Goal: Find specific page/section: Find specific page/section

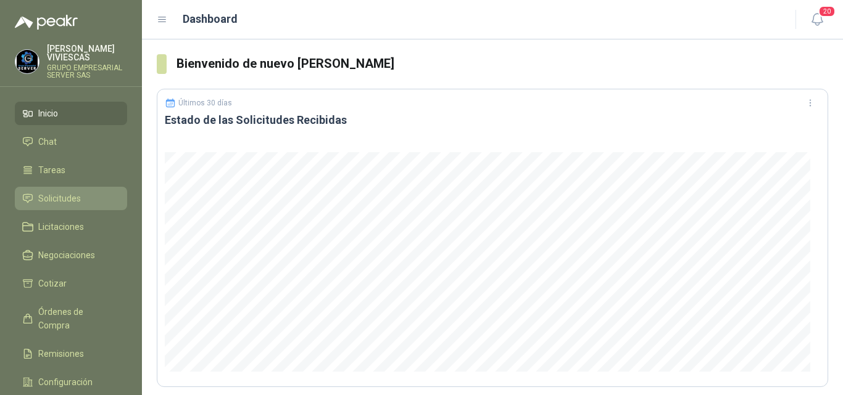
click at [64, 196] on span "Solicitudes" at bounding box center [59, 199] width 43 height 14
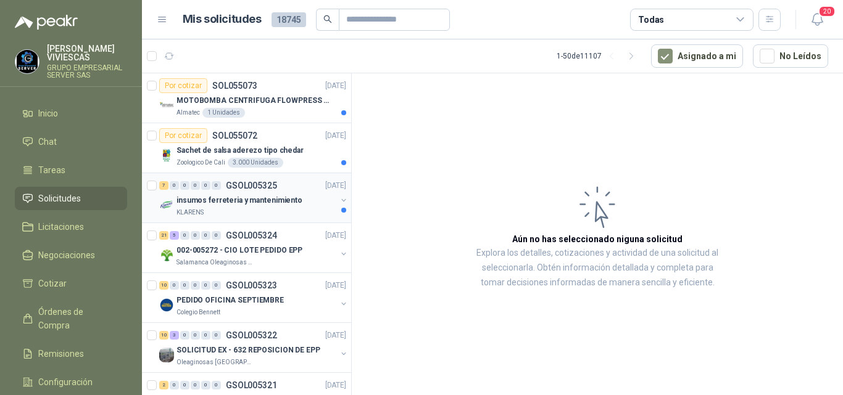
click at [262, 199] on p "insumos ferreteria y mantenimiento" at bounding box center [239, 201] width 126 height 12
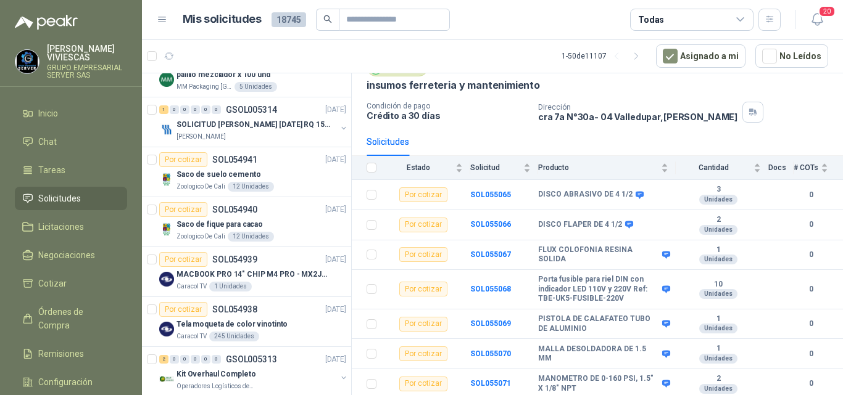
scroll to position [987, 0]
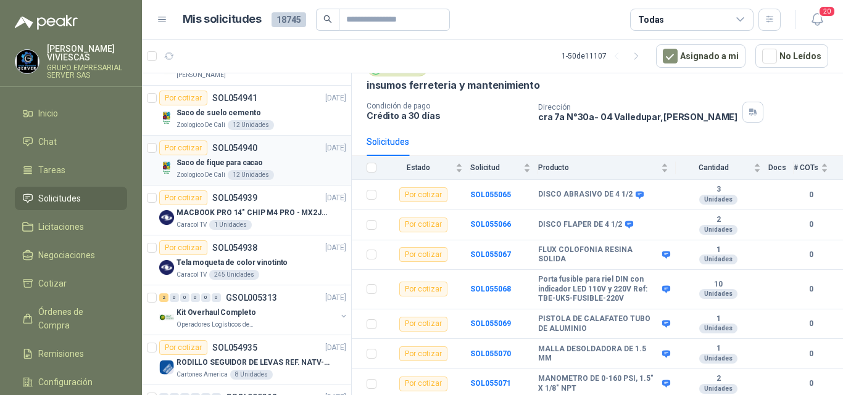
click at [220, 160] on p "Saco de fique para cacao" at bounding box center [219, 163] width 86 height 12
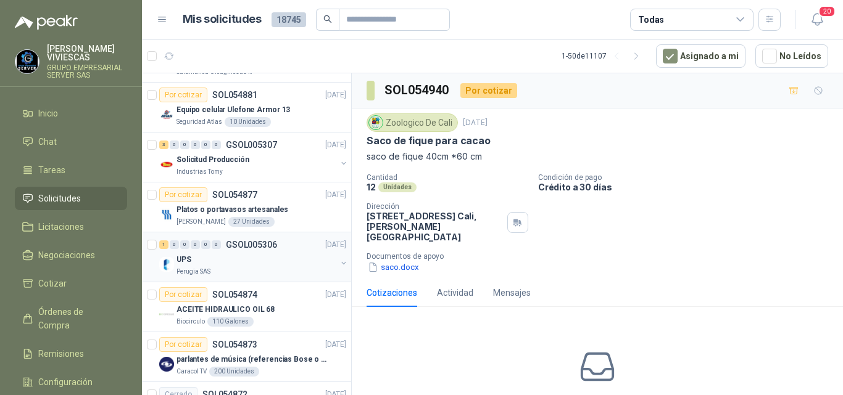
scroll to position [1419, 0]
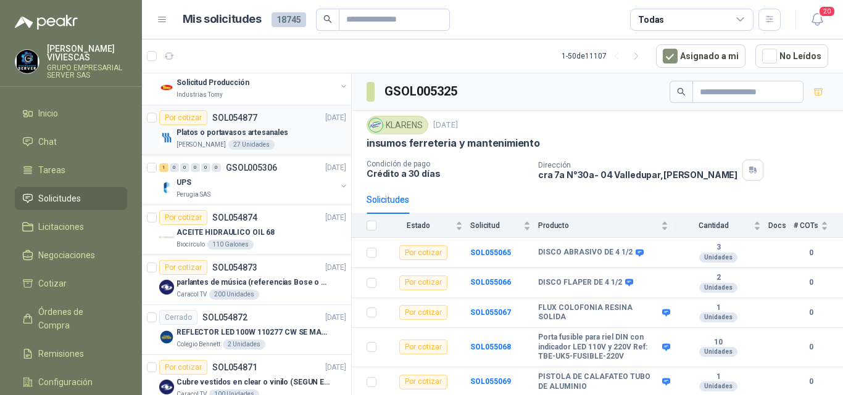
scroll to position [1480, 0]
